Goal: Task Accomplishment & Management: Use online tool/utility

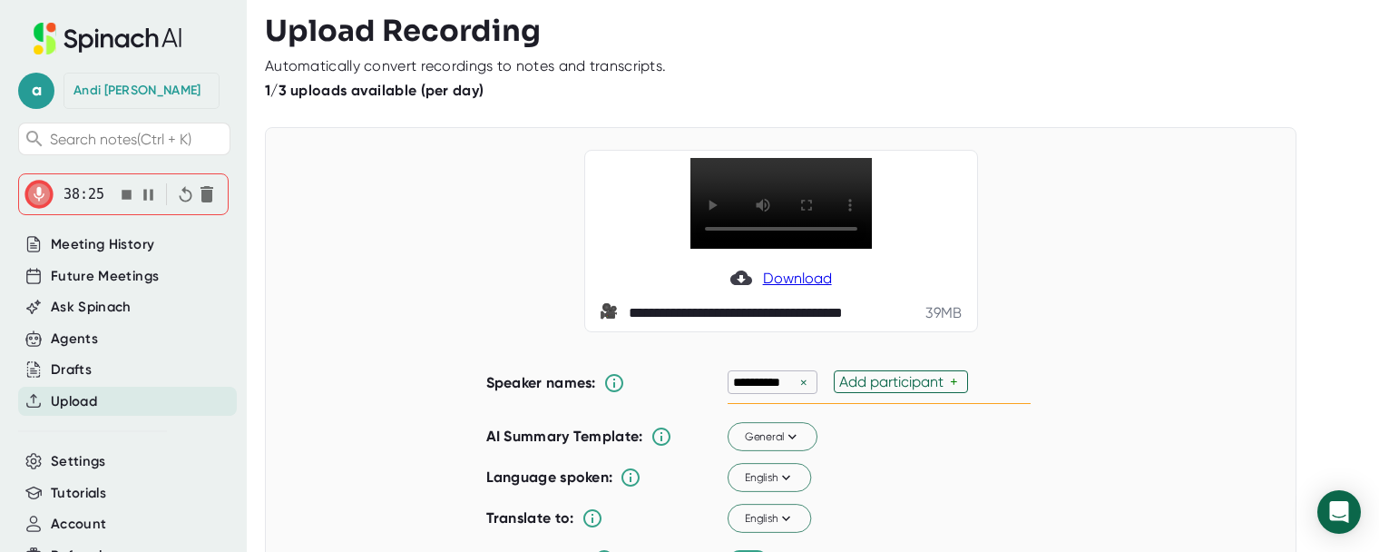
scroll to position [3, 0]
click at [342, 261] on div "**********" at bounding box center [781, 241] width 987 height 182
click at [333, 250] on div "**********" at bounding box center [781, 241] width 987 height 182
drag, startPoint x: 1056, startPoint y: 172, endPoint x: 1027, endPoint y: 135, distance: 47.2
click at [1017, 133] on div "**********" at bounding box center [781, 416] width 1032 height 579
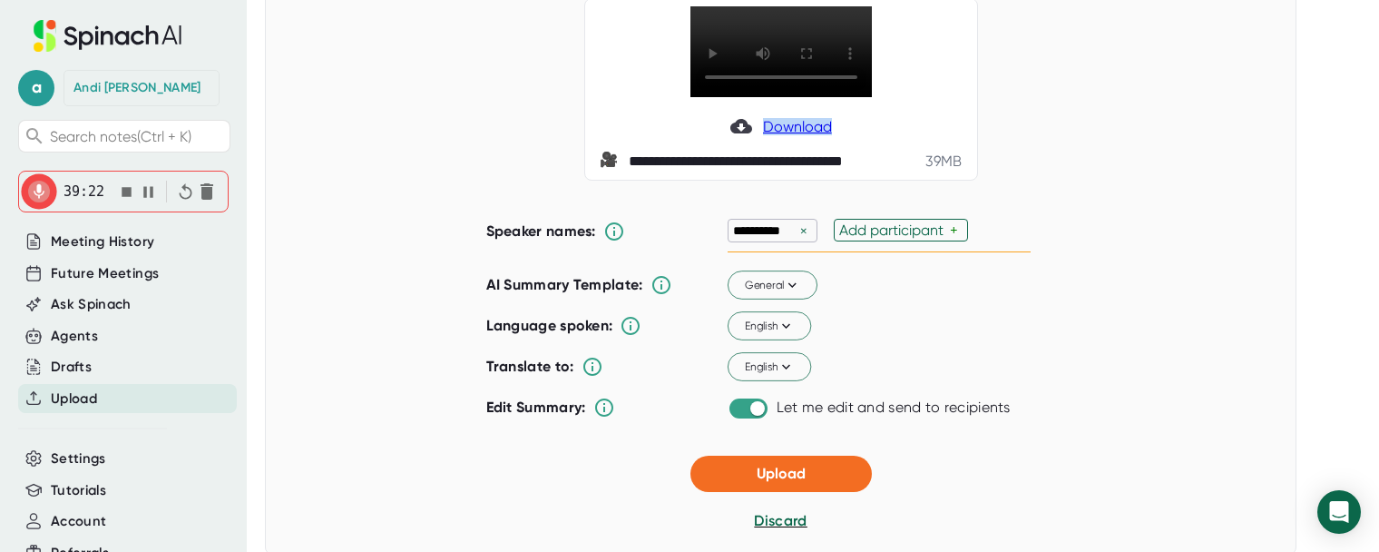
scroll to position [91, 0]
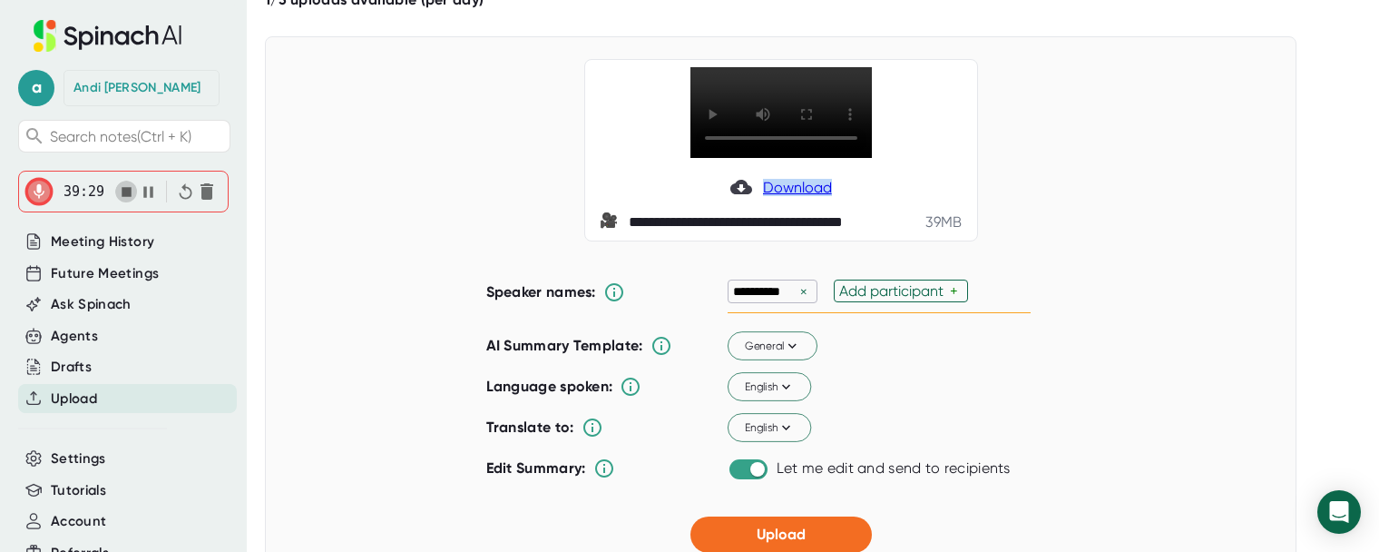
drag, startPoint x: 126, startPoint y: 190, endPoint x: 254, endPoint y: 195, distance: 128.1
click at [127, 190] on icon "button" at bounding box center [127, 192] width 10 height 10
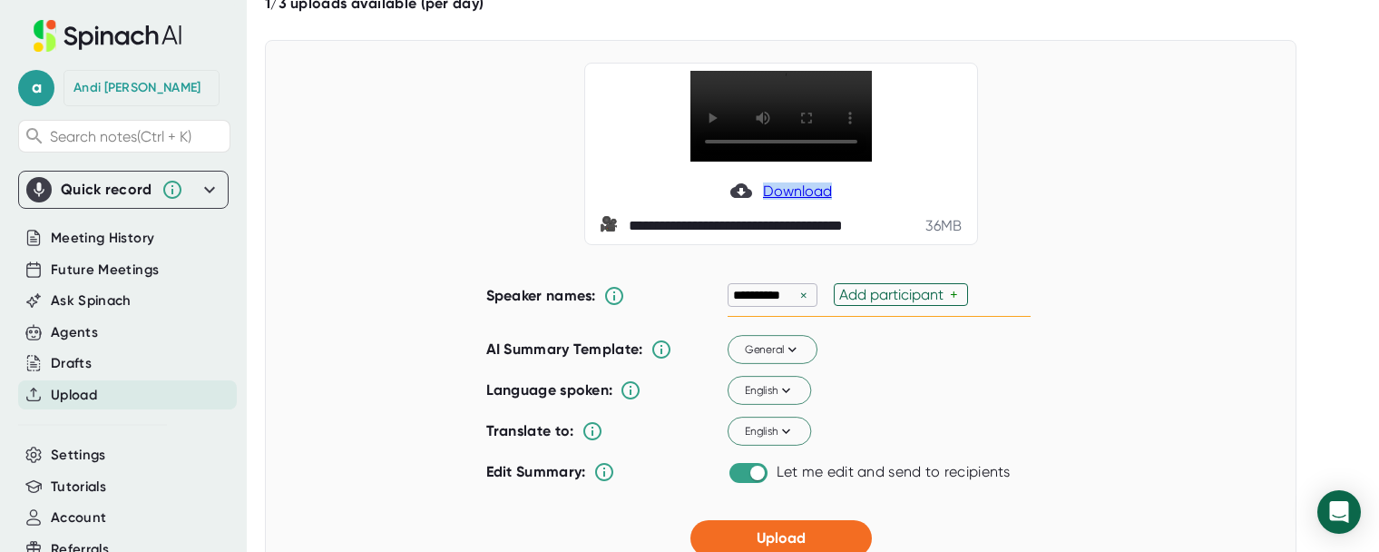
scroll to position [178, 0]
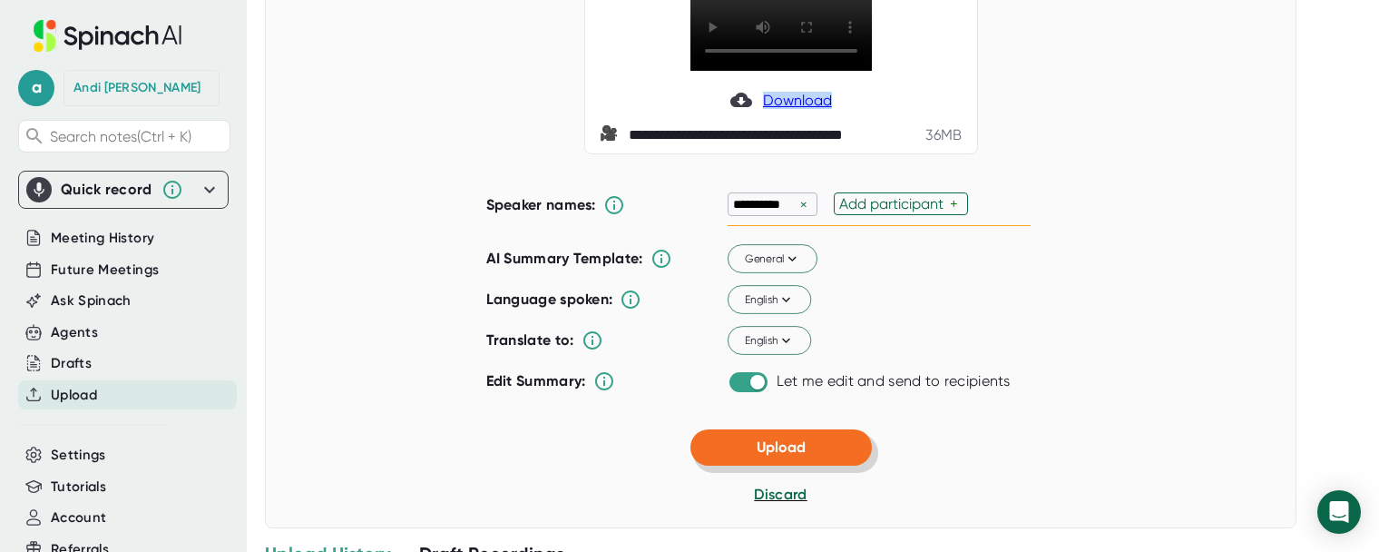
click at [796, 456] on button "Upload" at bounding box center [782, 447] width 182 height 36
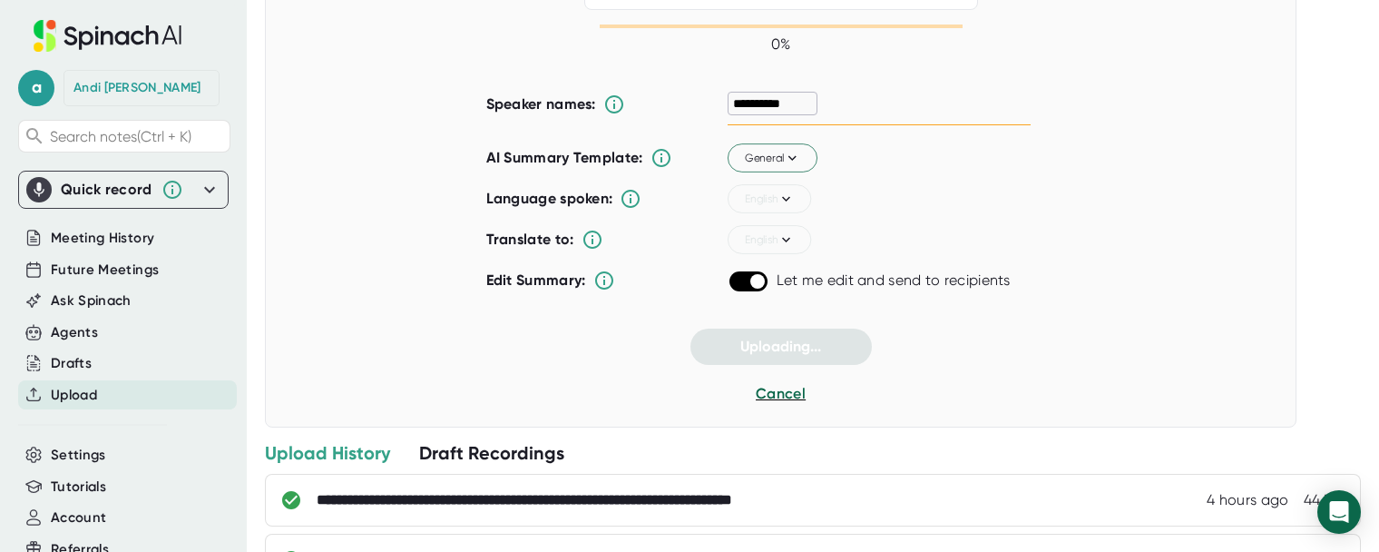
scroll to position [34, 0]
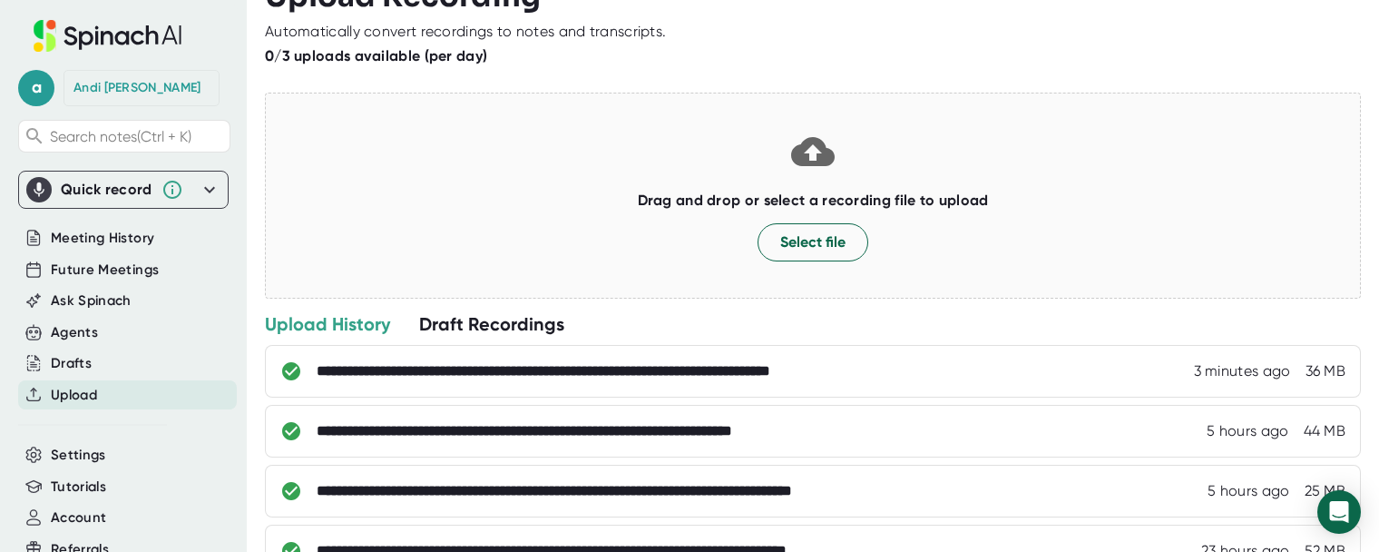
click at [201, 191] on icon at bounding box center [210, 190] width 22 height 22
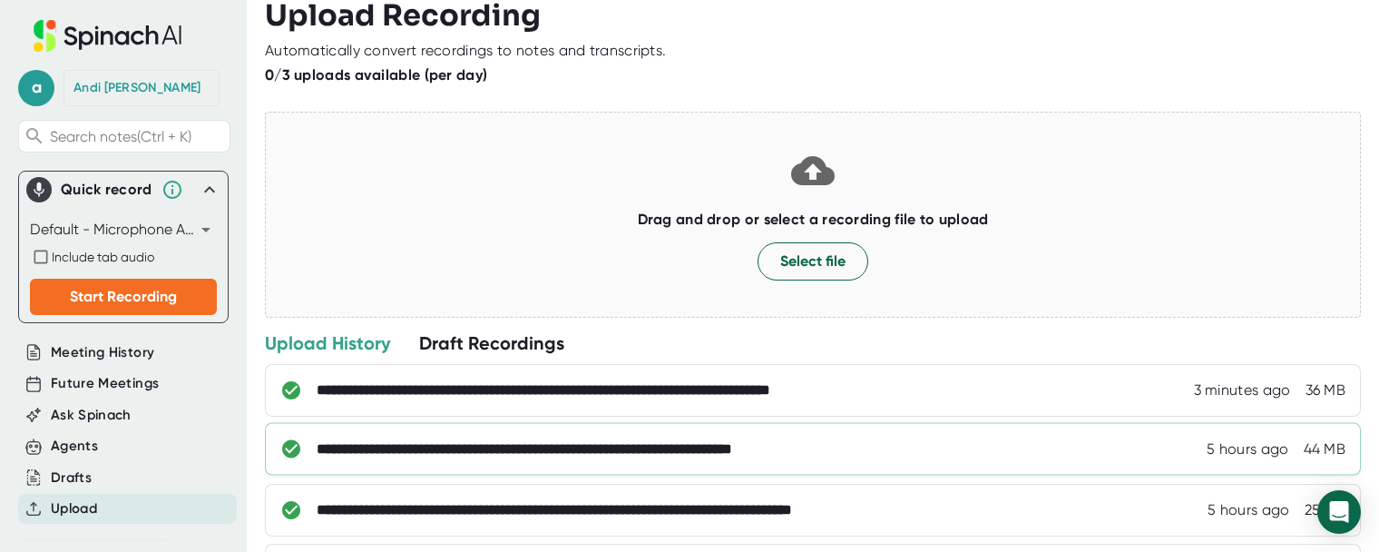
scroll to position [0, 0]
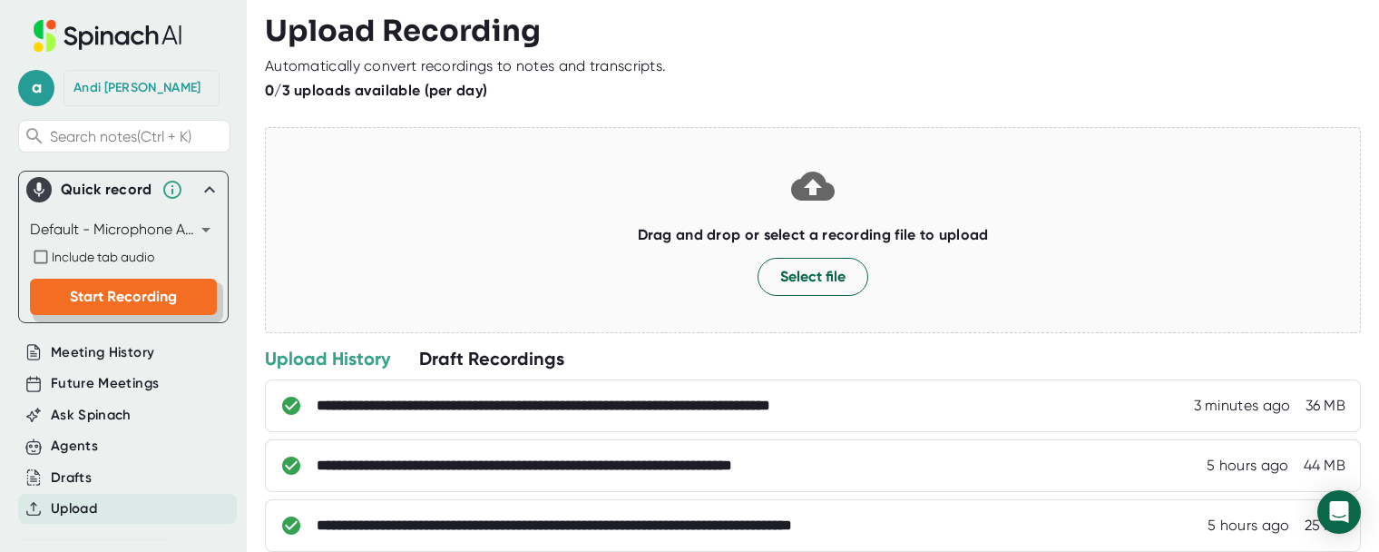
click at [116, 293] on span "Start Recording" at bounding box center [123, 296] width 107 height 17
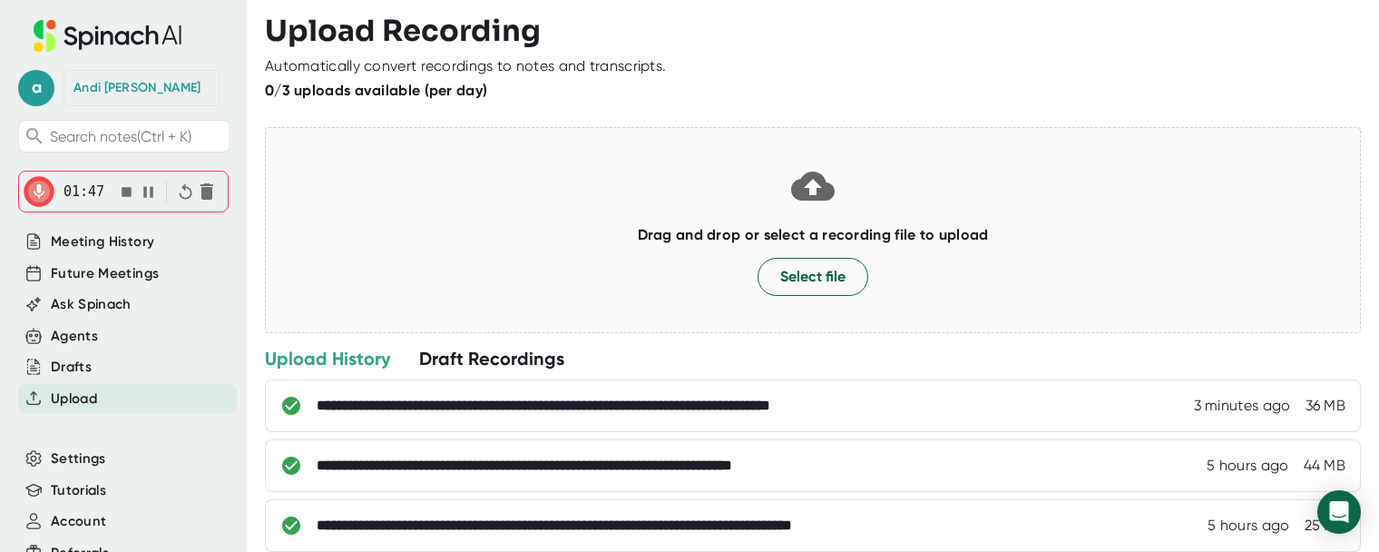
click at [103, 220] on div at bounding box center [123, 219] width 211 height 14
click at [98, 240] on span "Meeting History" at bounding box center [102, 241] width 103 height 21
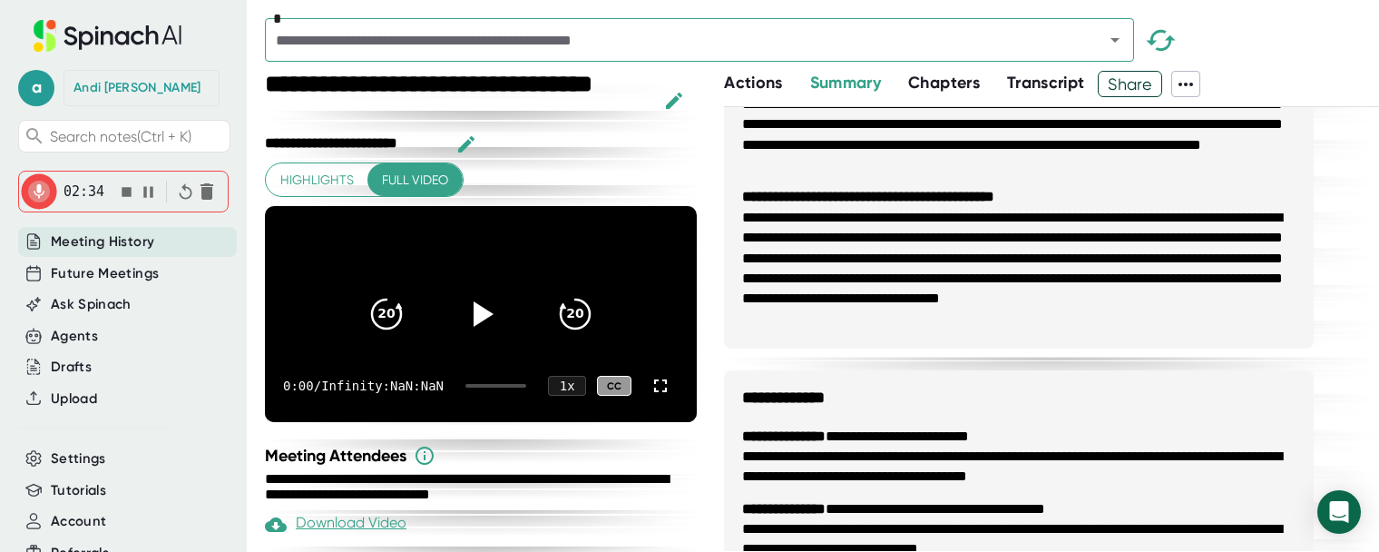
scroll to position [169, 0]
